Goal: Transaction & Acquisition: Purchase product/service

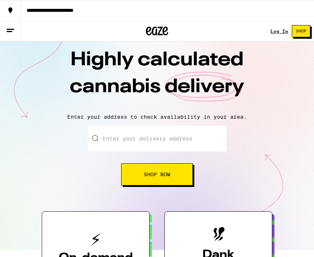
scroll to position [6, 0]
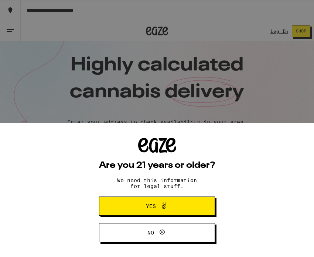
click at [171, 206] on span "Yes" at bounding box center [157, 207] width 56 height 10
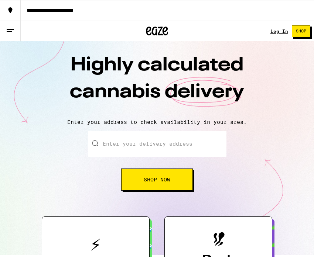
click at [198, 146] on input "Enter your delivery address" at bounding box center [157, 144] width 139 height 26
click at [277, 30] on link "Log In" at bounding box center [279, 31] width 18 height 5
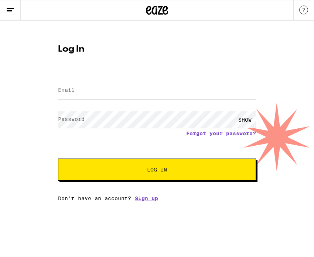
type input "[EMAIL_ADDRESS][DOMAIN_NAME]"
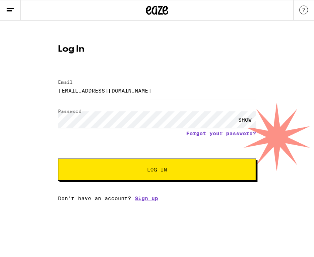
click at [143, 172] on span "Log In" at bounding box center [157, 169] width 138 height 5
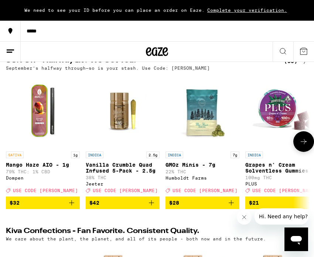
scroll to position [87, 0]
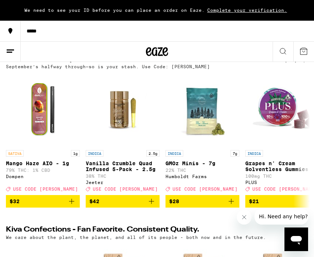
click at [32, 34] on div "*****" at bounding box center [167, 30] width 293 height 5
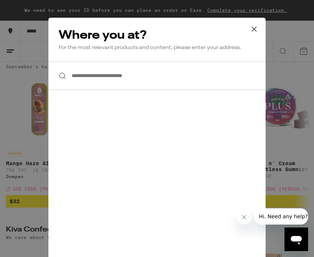
click at [128, 77] on input "**********" at bounding box center [156, 76] width 217 height 28
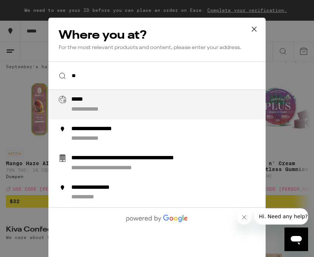
type input "*"
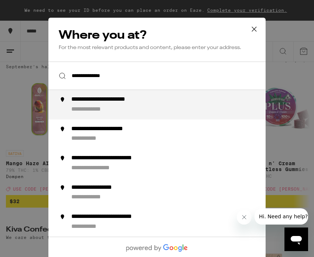
click at [163, 104] on div "**********" at bounding box center [171, 105] width 201 height 18
type input "**********"
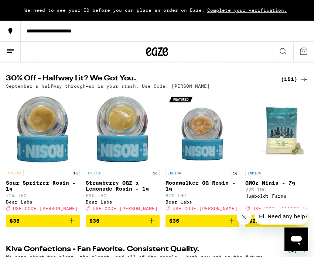
scroll to position [0, 0]
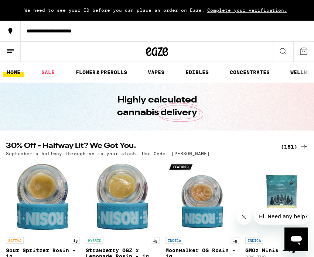
click at [11, 51] on icon at bounding box center [10, 51] width 9 height 9
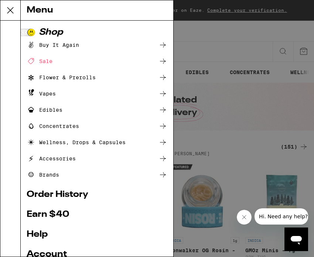
click at [163, 111] on icon at bounding box center [163, 109] width 6 height 5
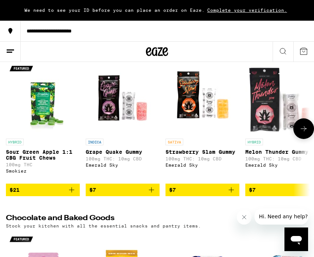
scroll to position [95, 0]
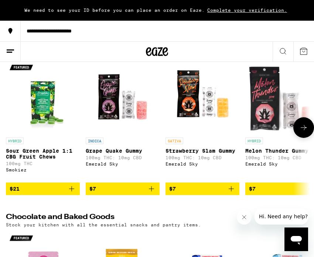
click at [155, 194] on icon "Add to bag" at bounding box center [151, 189] width 9 height 9
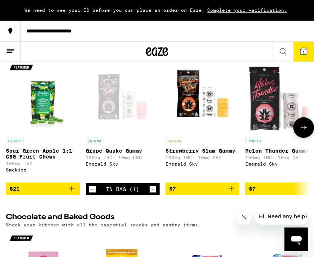
click at [72, 192] on icon "Add to bag" at bounding box center [71, 189] width 5 height 5
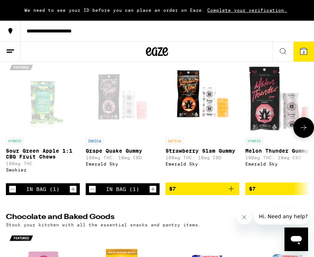
click at [230, 194] on icon "Add to bag" at bounding box center [231, 189] width 9 height 9
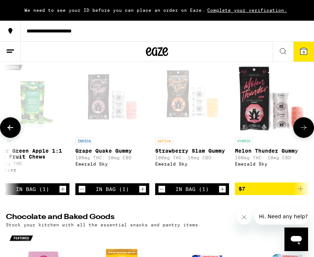
scroll to position [0, 23]
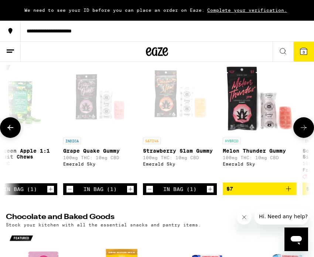
click at [292, 194] on icon "Add to bag" at bounding box center [288, 189] width 9 height 9
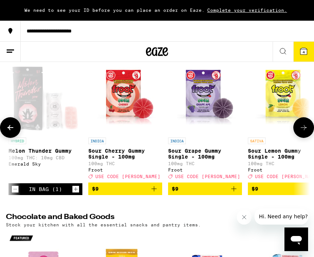
scroll to position [0, 247]
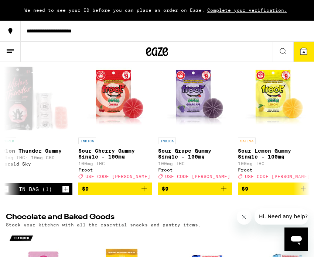
click at [305, 49] on icon at bounding box center [303, 51] width 7 height 7
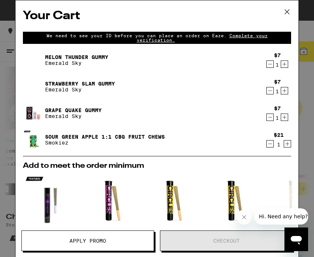
click at [264, 39] on span "Complete your verification." at bounding box center [202, 37] width 131 height 9
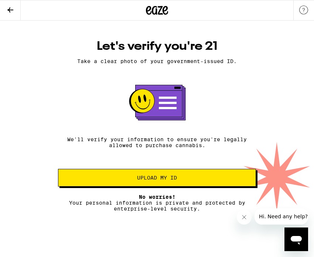
click at [13, 11] on icon at bounding box center [10, 10] width 9 height 9
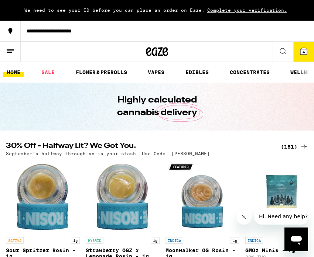
click at [13, 50] on line at bounding box center [10, 50] width 7 height 0
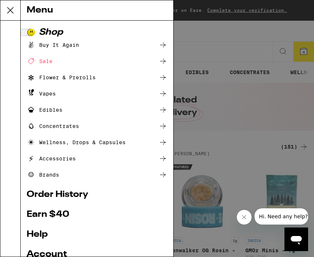
scroll to position [78, 0]
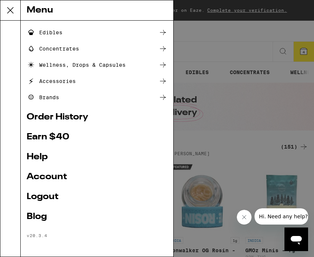
click at [62, 196] on link "Logout" at bounding box center [97, 197] width 141 height 9
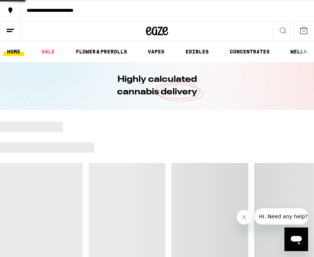
scroll to position [29, 0]
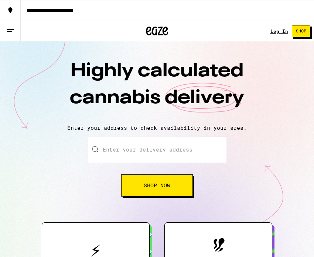
click at [281, 34] on link "Log In" at bounding box center [279, 31] width 18 height 5
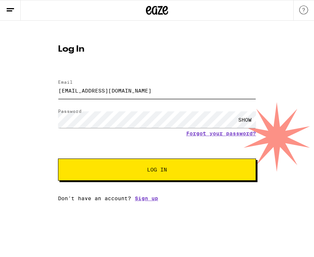
click at [127, 95] on input "[EMAIL_ADDRESS][DOMAIN_NAME]" at bounding box center [157, 90] width 198 height 17
drag, startPoint x: 144, startPoint y: 94, endPoint x: 52, endPoint y: 92, distance: 92.4
click at [52, 92] on div "Log In Email Email [EMAIL_ADDRESS][DOMAIN_NAME] Password Password SHOW Forgot y…" at bounding box center [157, 120] width 213 height 163
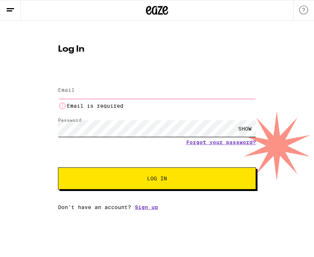
click at [75, 115] on form "Email Email Email is required Password Password SHOW Forgot your password? Log …" at bounding box center [157, 130] width 198 height 117
click at [40, 124] on div "Log In Email Email Email is required Password Password SHOW Forgot your passwor…" at bounding box center [157, 116] width 314 height 190
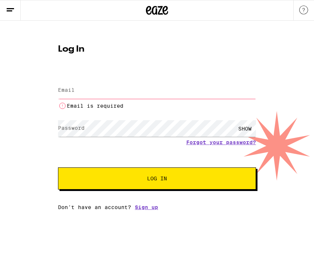
click at [199, 160] on form "Email Email Email is required Password Password SHOW Forgot your password? Log …" at bounding box center [157, 130] width 198 height 117
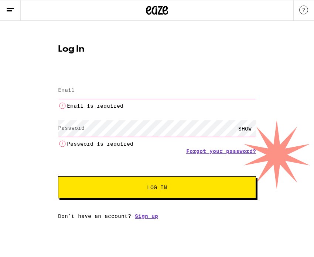
click at [172, 100] on div "Email is required" at bounding box center [157, 95] width 198 height 31
click at [164, 92] on input "Email" at bounding box center [157, 90] width 198 height 17
type input "[EMAIL_ADDRESS][DOMAIN_NAME]"
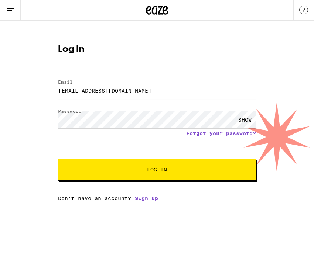
click at [58, 159] on button "Log In" at bounding box center [157, 170] width 198 height 22
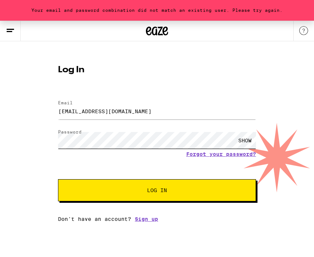
click at [58, 180] on button "Log In" at bounding box center [157, 191] width 198 height 22
click at [249, 142] on div "SHOW" at bounding box center [245, 140] width 22 height 17
click at [244, 139] on div "HIDE" at bounding box center [245, 140] width 22 height 17
click at [177, 190] on span "Log In" at bounding box center [157, 190] width 138 height 5
